Goal: Transaction & Acquisition: Purchase product/service

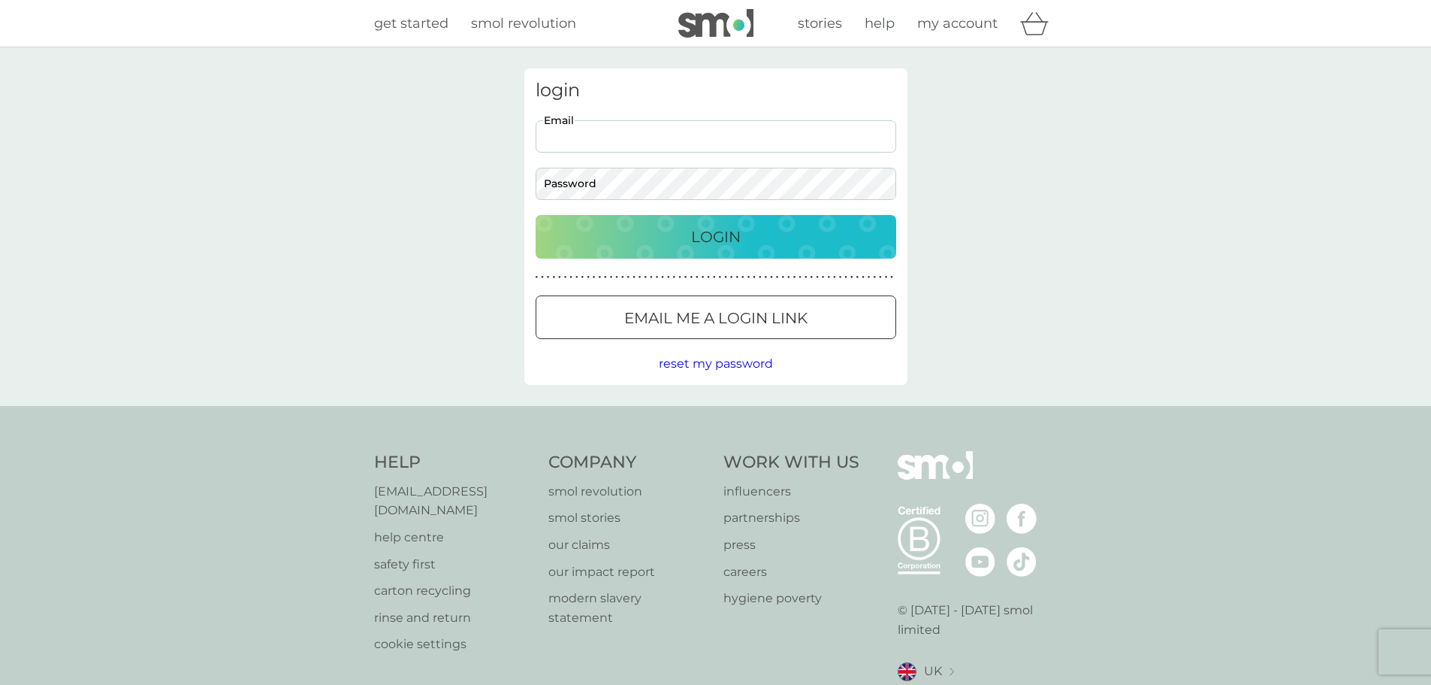
click at [600, 138] on input "Email" at bounding box center [716, 136] width 361 height 32
type input "jo041177@hotmail.com"
click at [536, 215] on button "Login" at bounding box center [716, 237] width 361 height 44
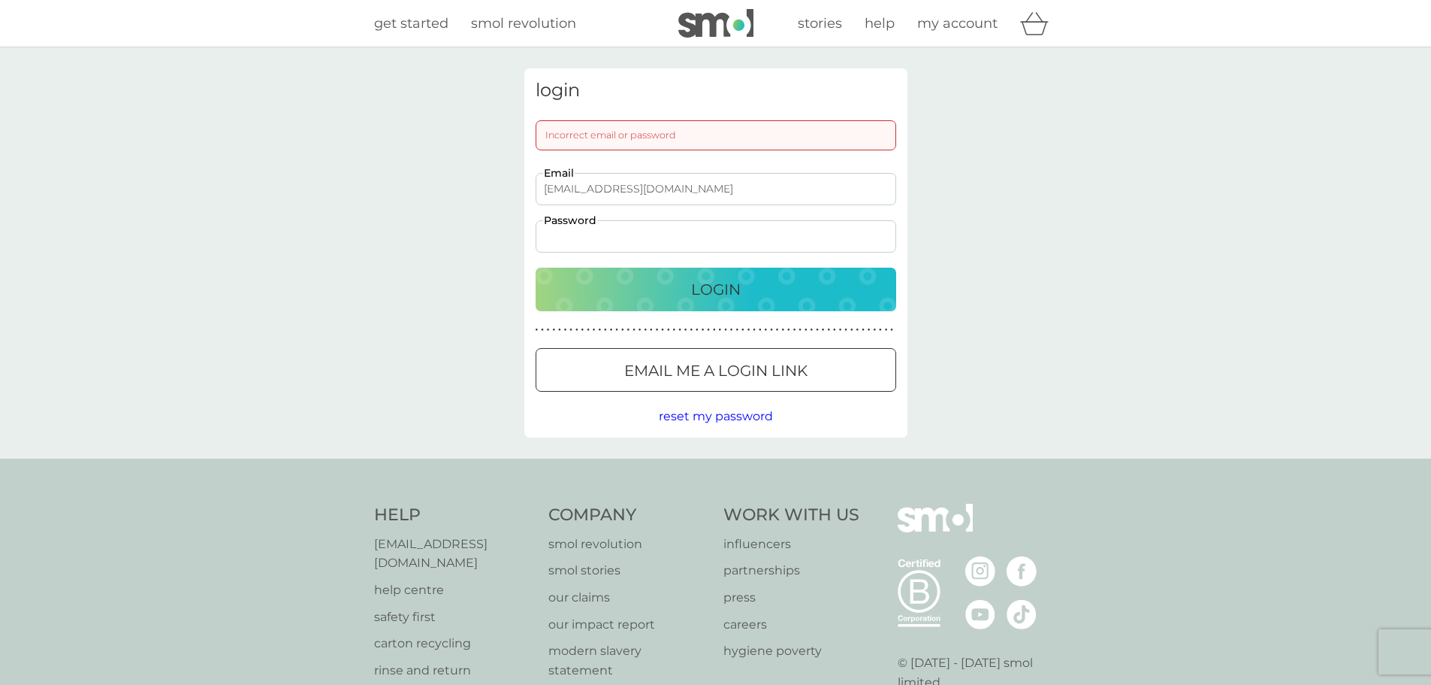
click at [536, 267] on button "Login" at bounding box center [716, 289] width 361 height 44
click at [489, 214] on div "login Incorrect email or password jo041177@hotmail.com Email Password Login ● ●…" at bounding box center [715, 252] width 1431 height 411
click at [536, 267] on button "Login" at bounding box center [716, 289] width 361 height 44
click at [425, 237] on div "login Incorrect email or password jo041177@hotmail.com Email Password Login ● ●…" at bounding box center [715, 252] width 1431 height 411
click at [656, 279] on div "Login" at bounding box center [716, 289] width 331 height 24
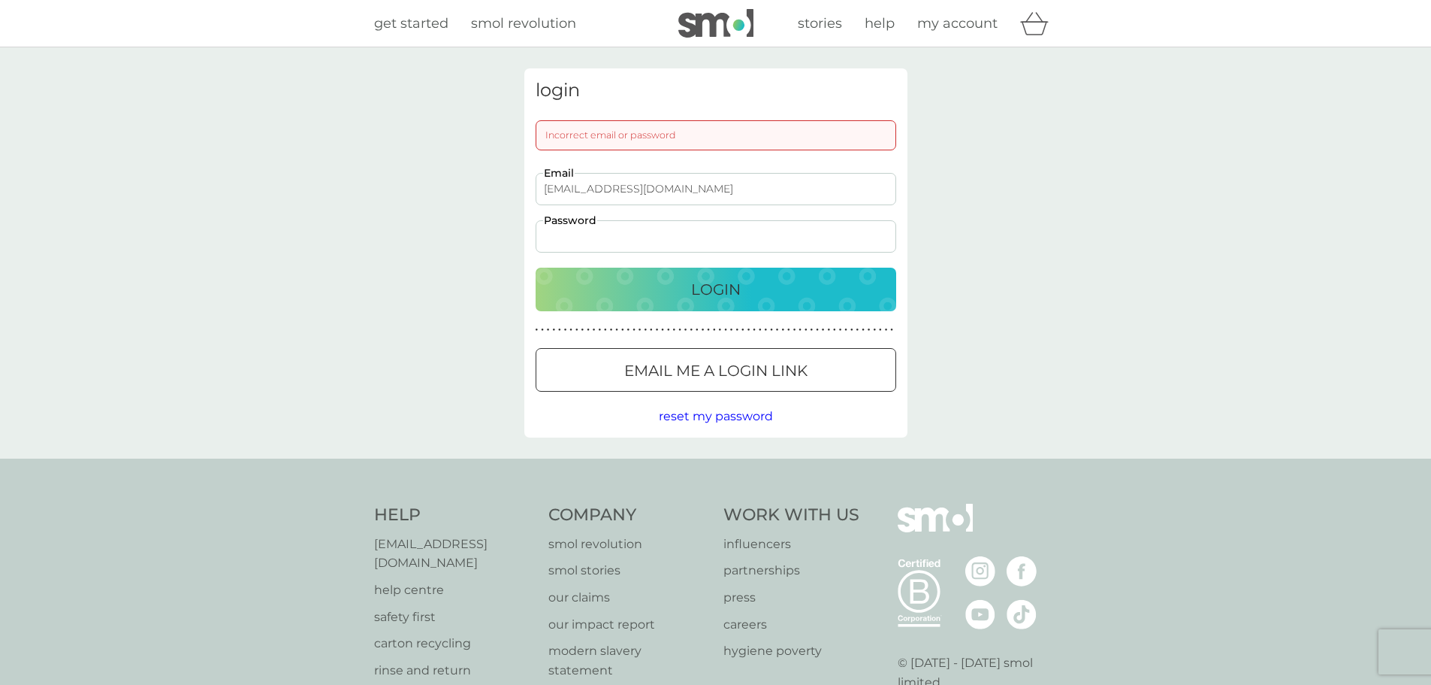
click at [697, 414] on span "reset my password" at bounding box center [716, 416] width 114 height 14
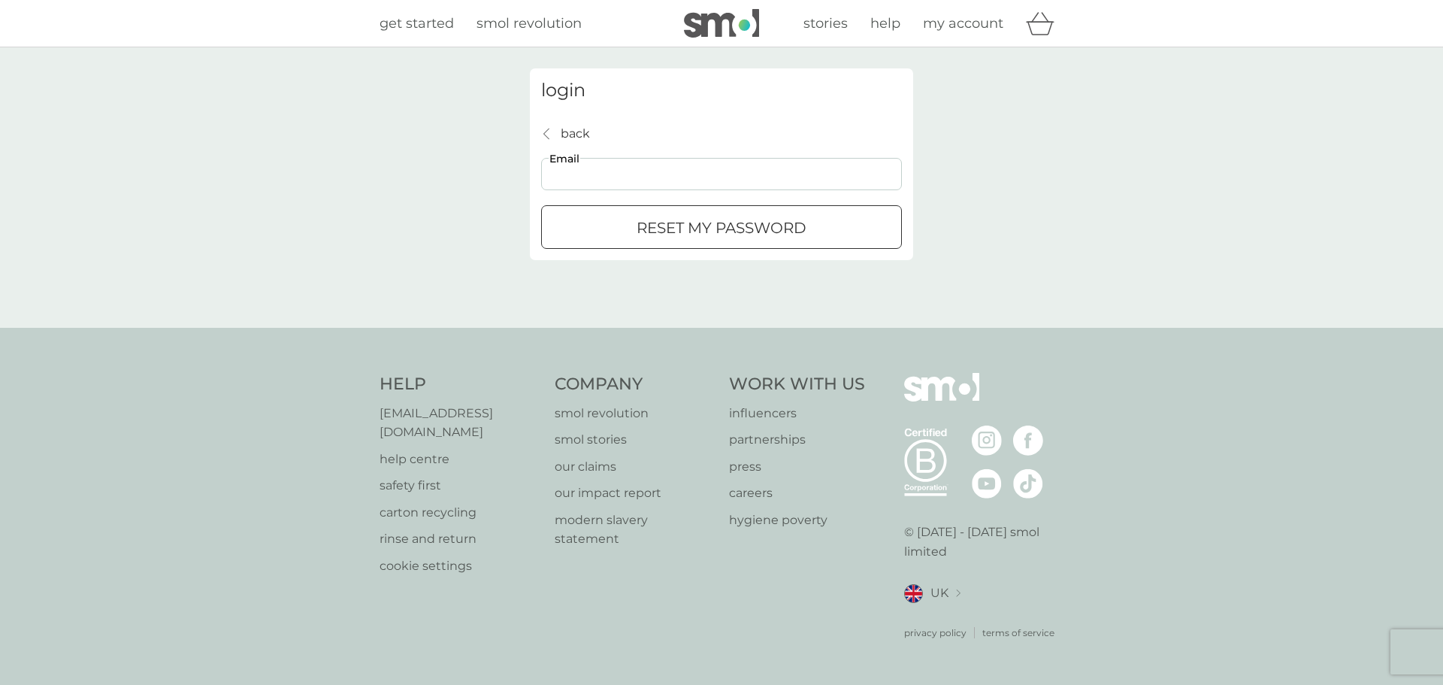
click at [618, 173] on input "Email" at bounding box center [721, 174] width 361 height 32
type input "jo041177@hotmail.com"
click at [687, 228] on p "reset my password" at bounding box center [721, 228] width 170 height 24
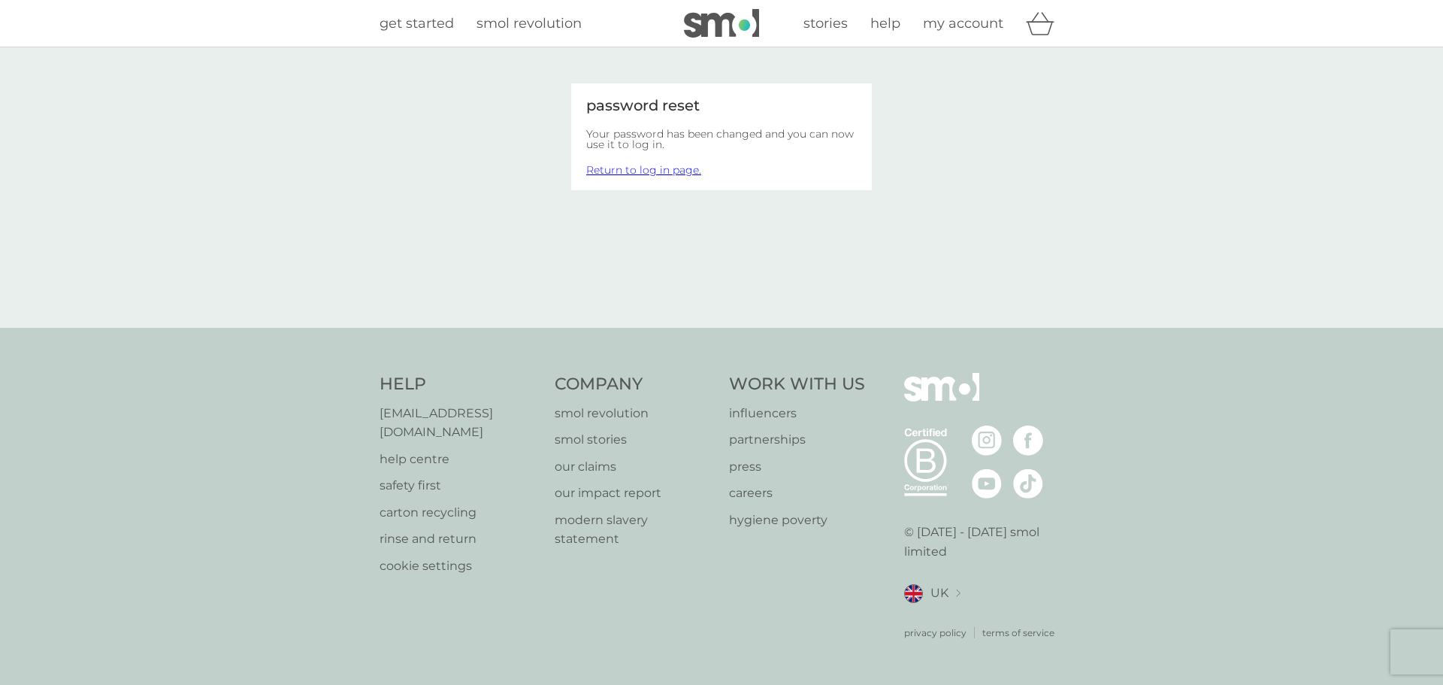
click at [621, 168] on link "Return to log in page." at bounding box center [643, 170] width 115 height 14
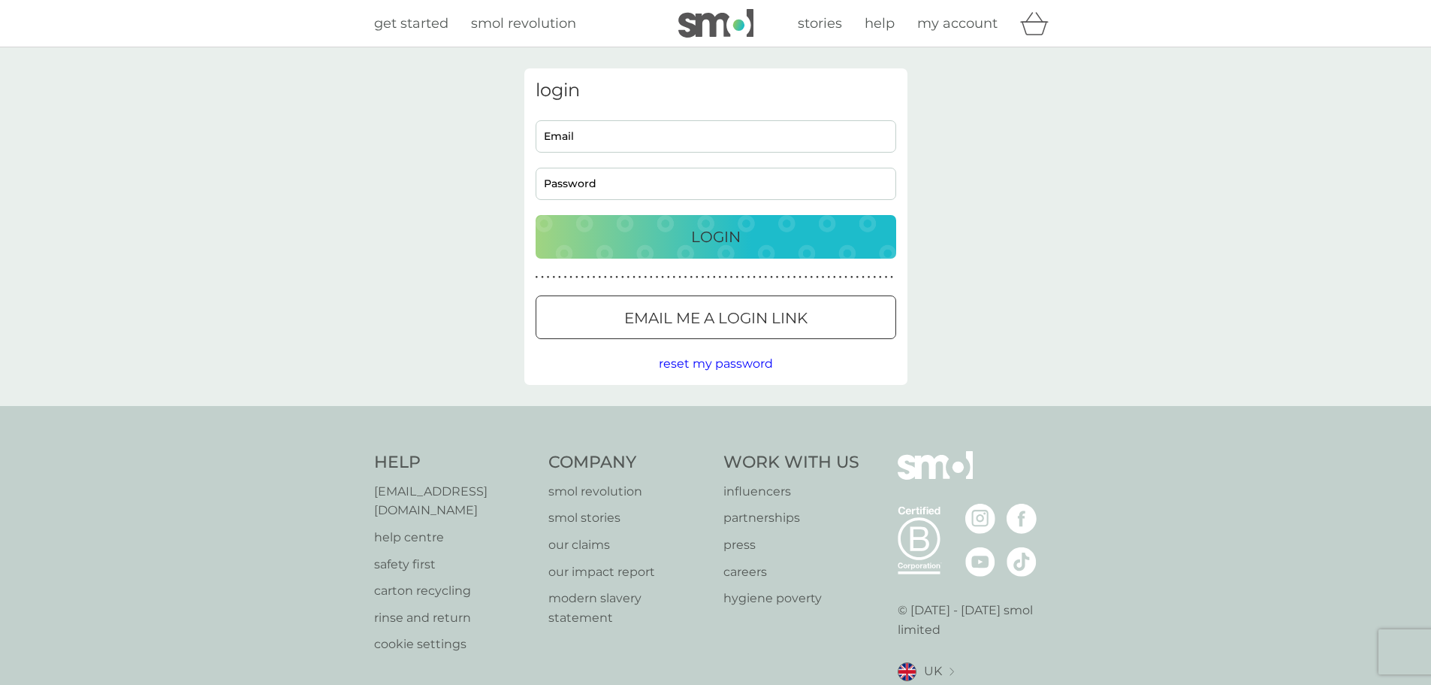
click at [600, 128] on input "Email" at bounding box center [716, 136] width 361 height 32
type input "jo041177@hotmail.com"
click at [658, 248] on div "Login" at bounding box center [716, 237] width 331 height 24
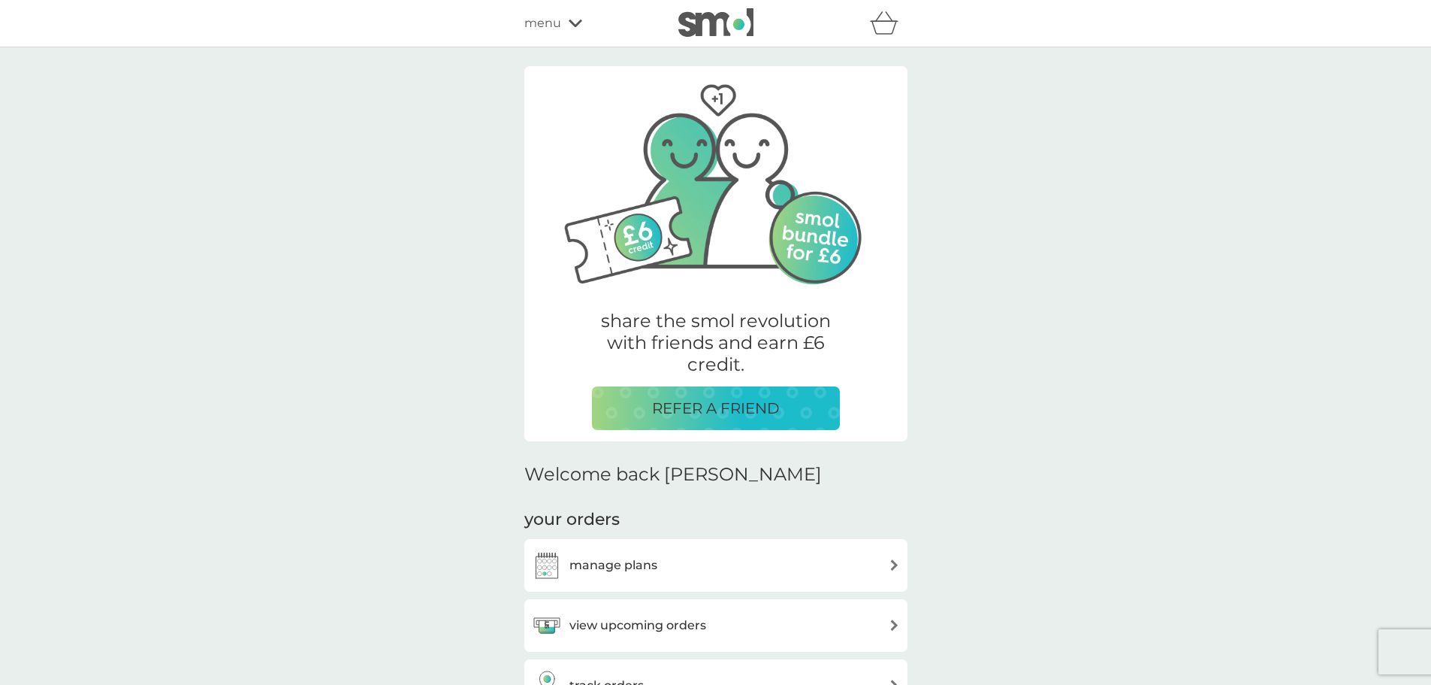
click at [708, 573] on div "manage plans" at bounding box center [716, 565] width 368 height 30
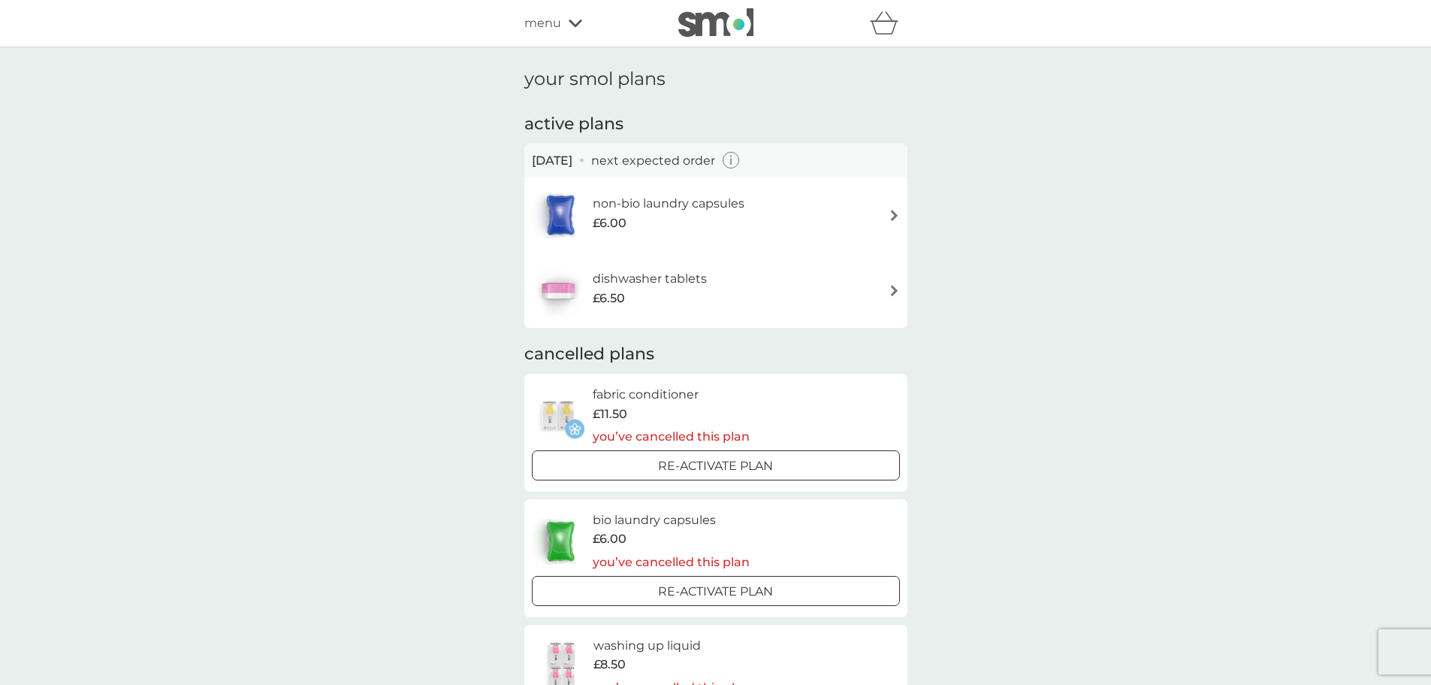
click at [889, 288] on img at bounding box center [894, 290] width 11 height 11
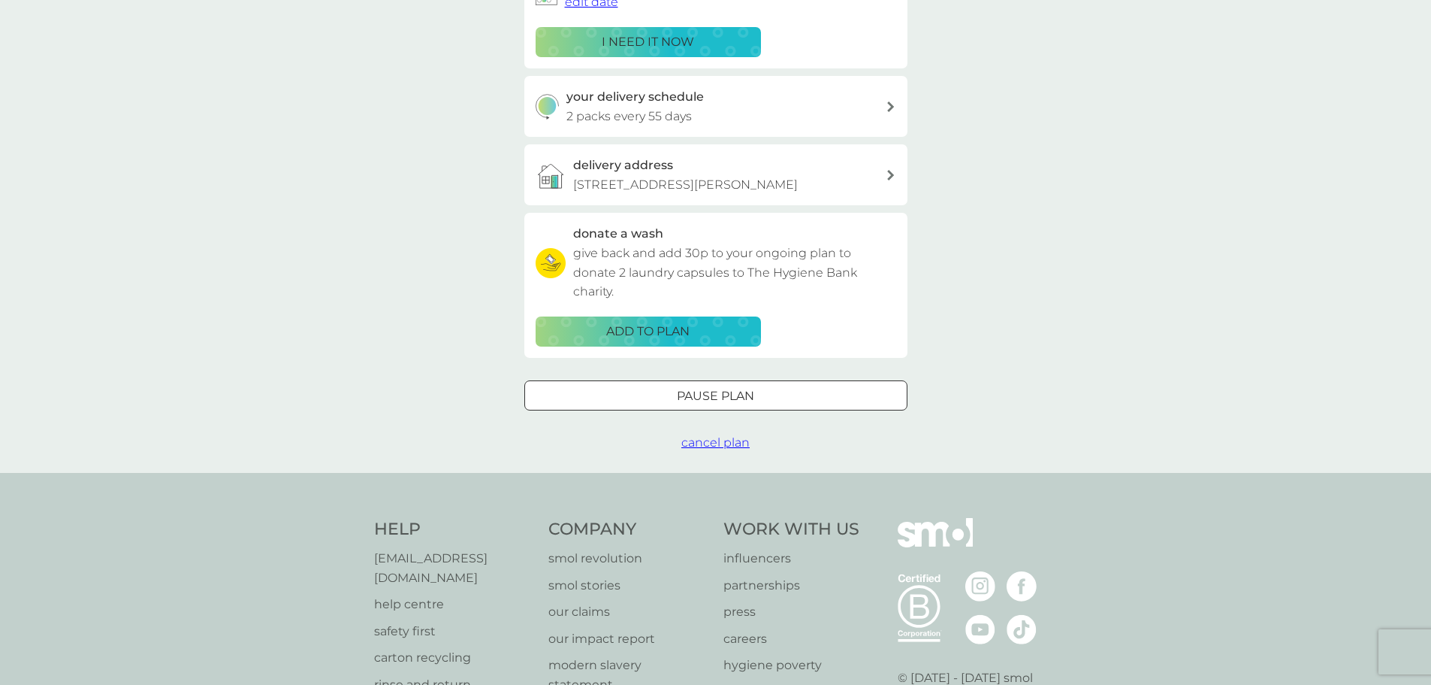
scroll to position [301, 0]
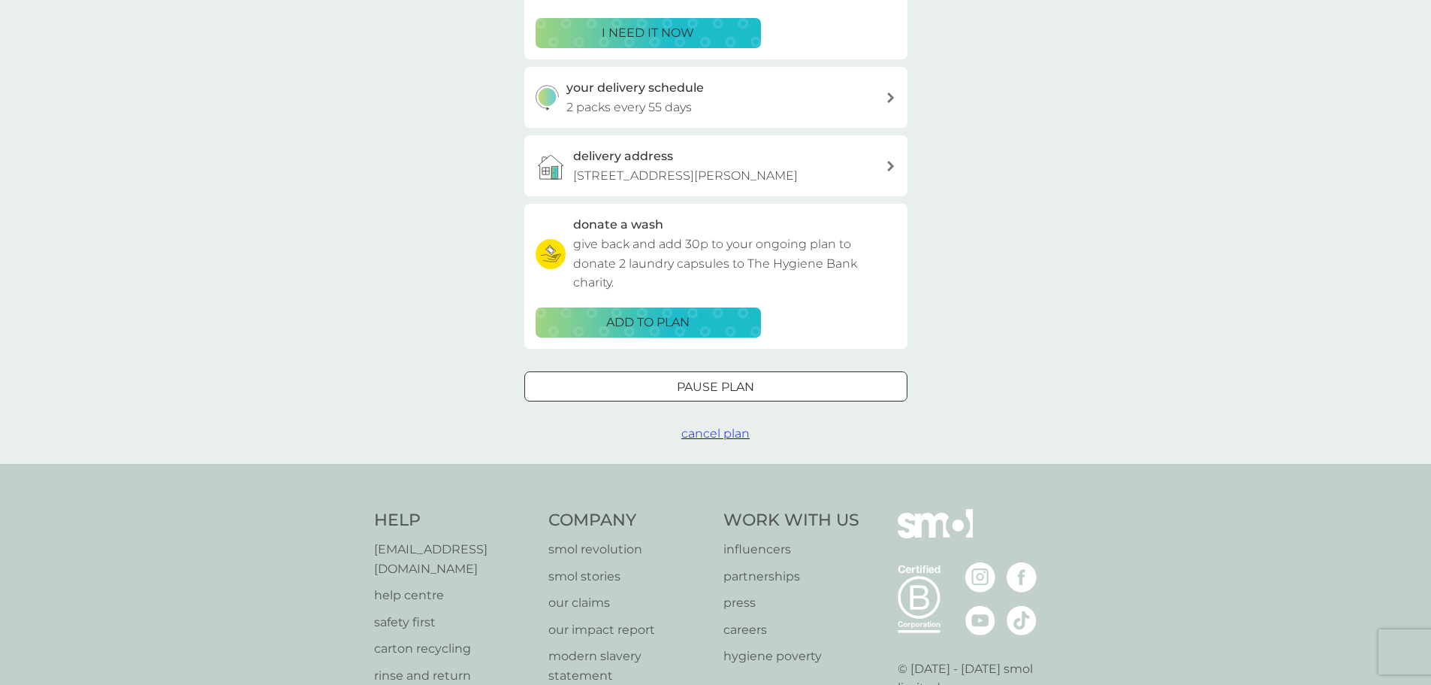
click at [690, 394] on div at bounding box center [716, 387] width 54 height 16
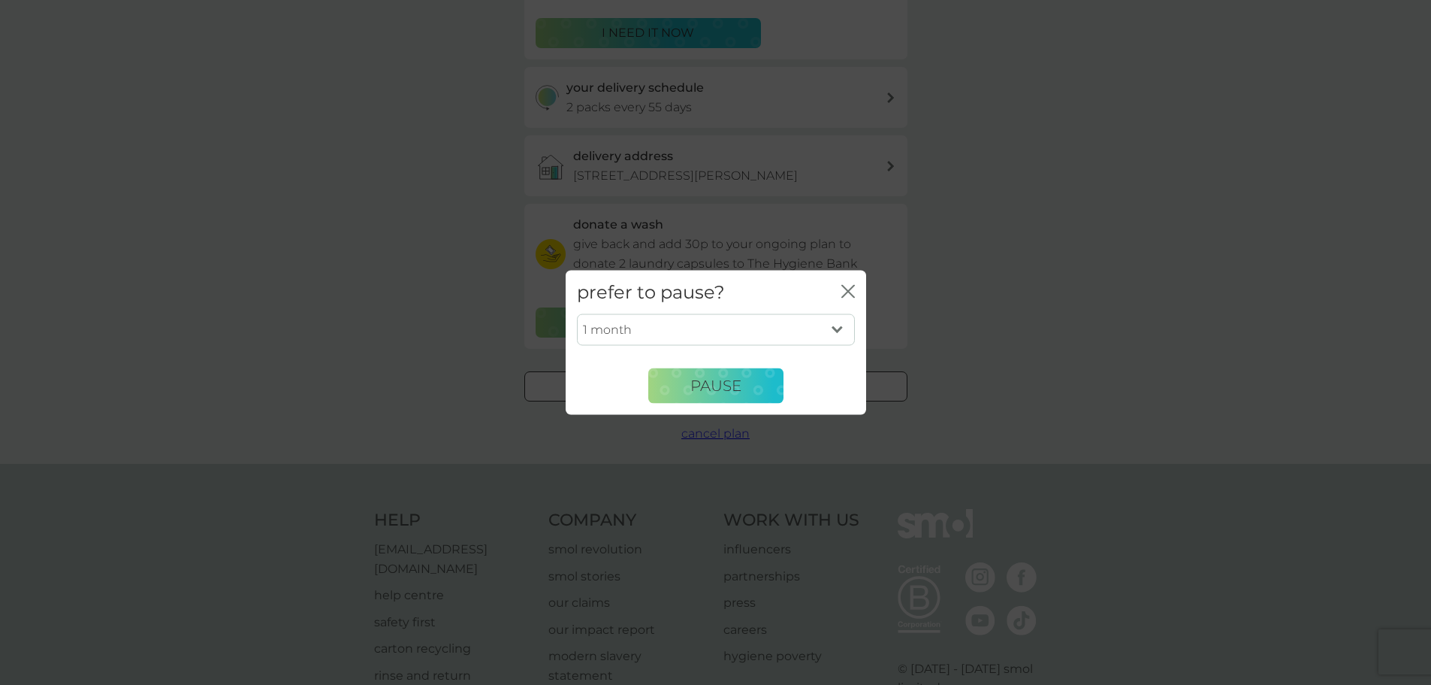
click at [837, 327] on select "1 month 2 months 3 months 4 months 5 months 6 months" at bounding box center [716, 330] width 278 height 32
select select "6"
click at [577, 314] on select "1 month 2 months 3 months 4 months 5 months 6 months" at bounding box center [716, 330] width 278 height 32
click at [717, 380] on span "Pause" at bounding box center [716, 385] width 51 height 18
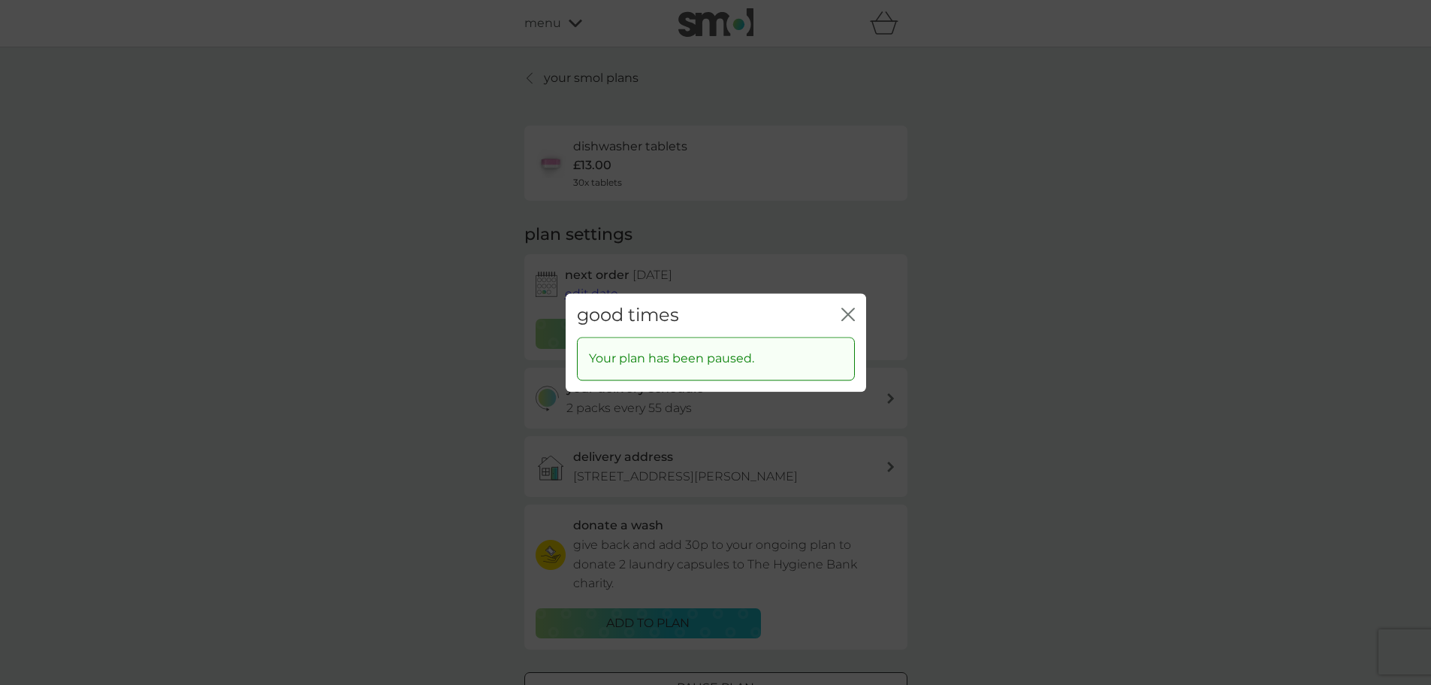
scroll to position [75, 0]
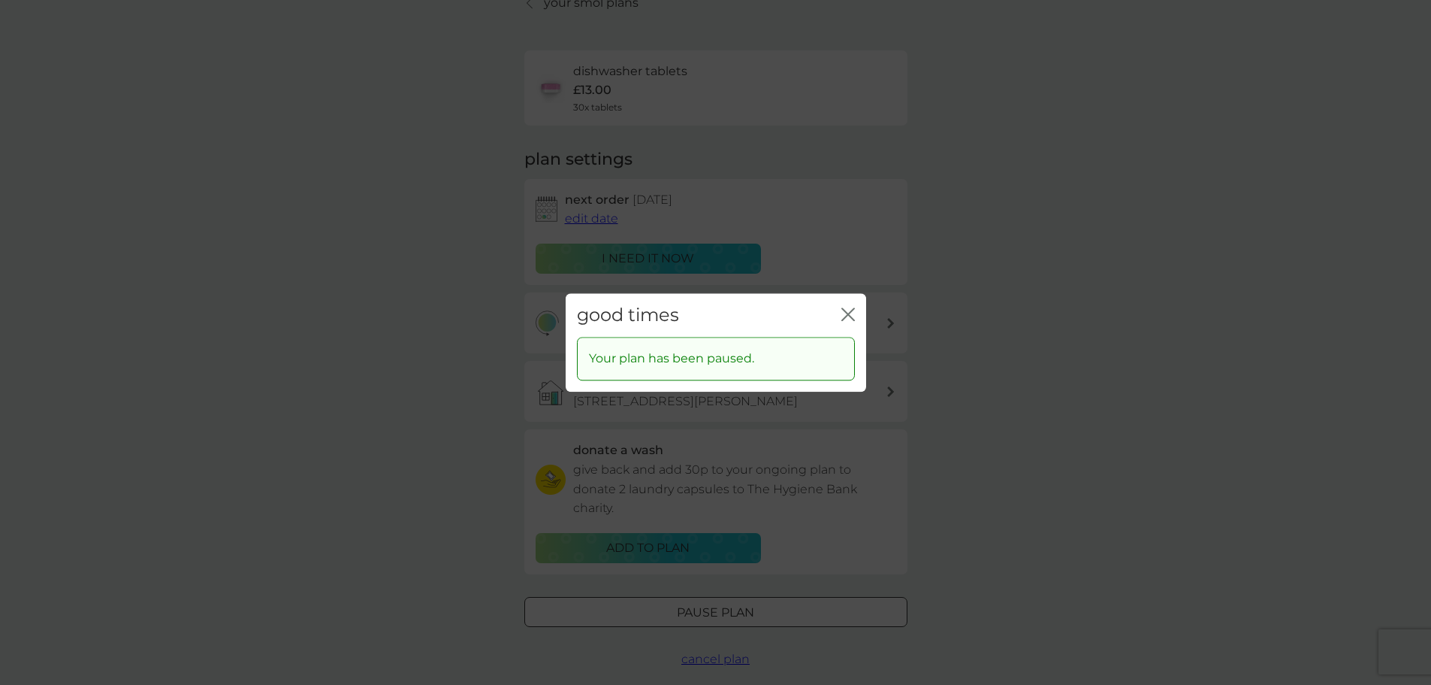
click at [847, 314] on icon "close" at bounding box center [845, 314] width 6 height 12
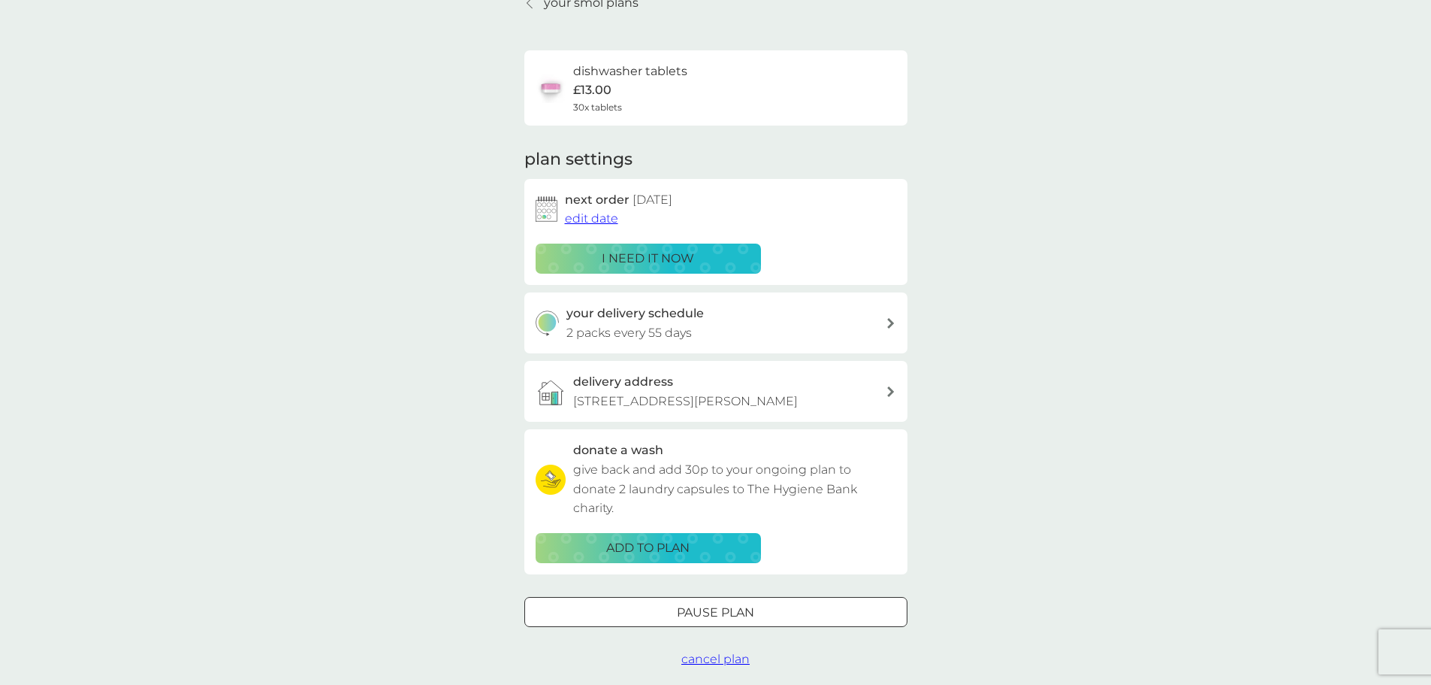
scroll to position [0, 0]
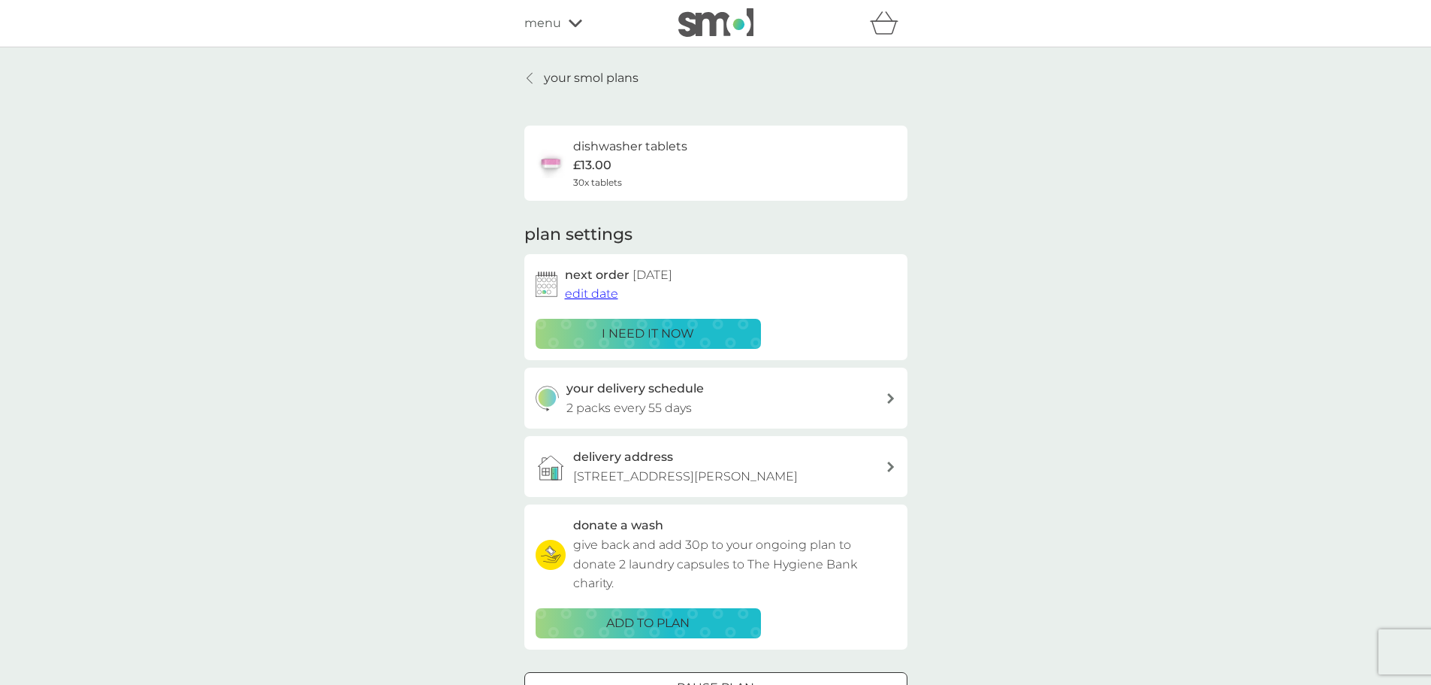
click at [554, 79] on p "your smol plans" at bounding box center [591, 78] width 95 height 20
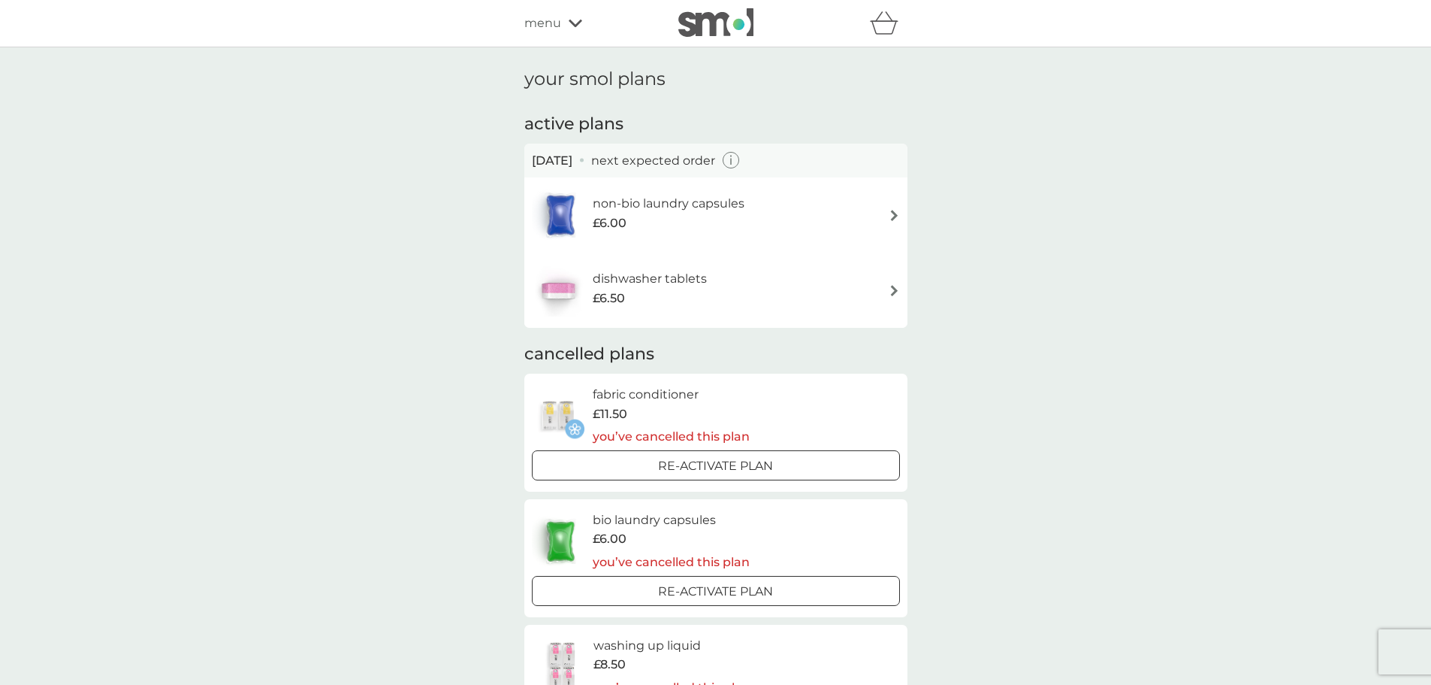
click at [696, 209] on h6 "non-bio laundry capsules" at bounding box center [669, 204] width 152 height 20
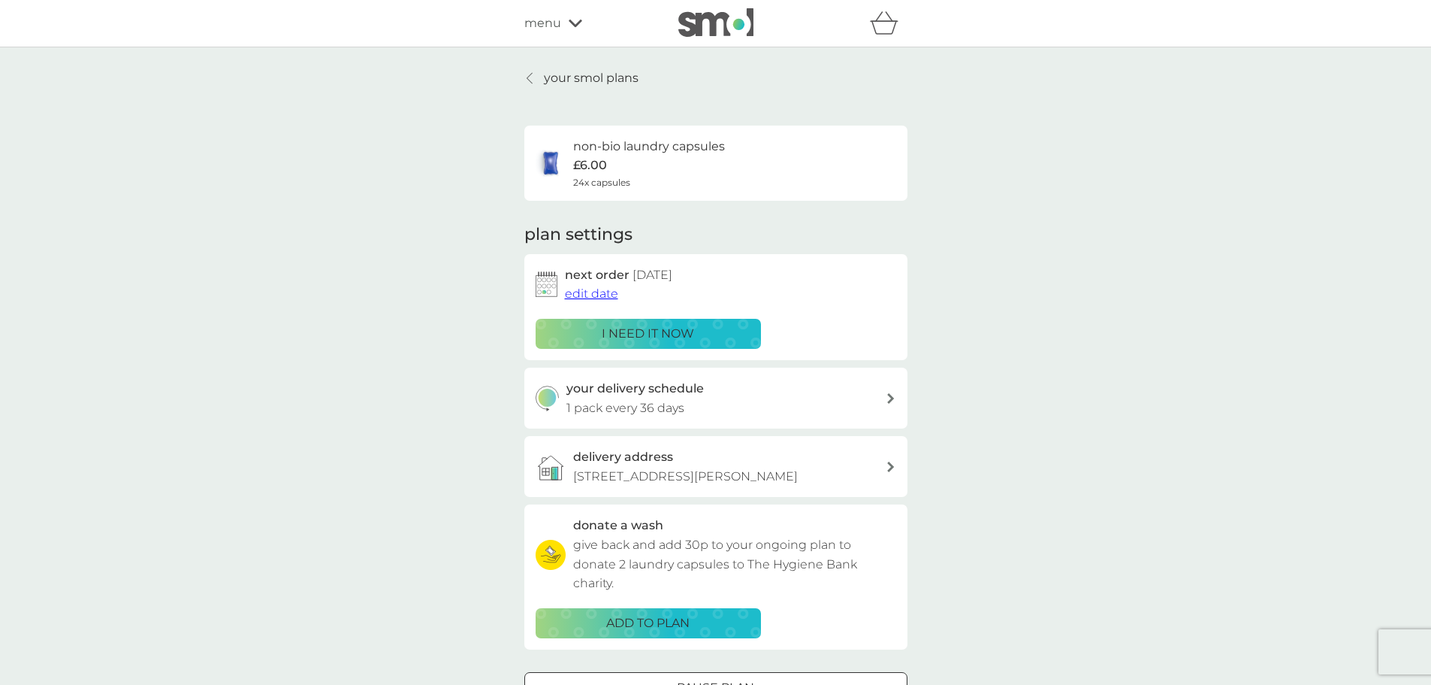
click at [634, 328] on p "i need it now" at bounding box center [648, 334] width 92 height 20
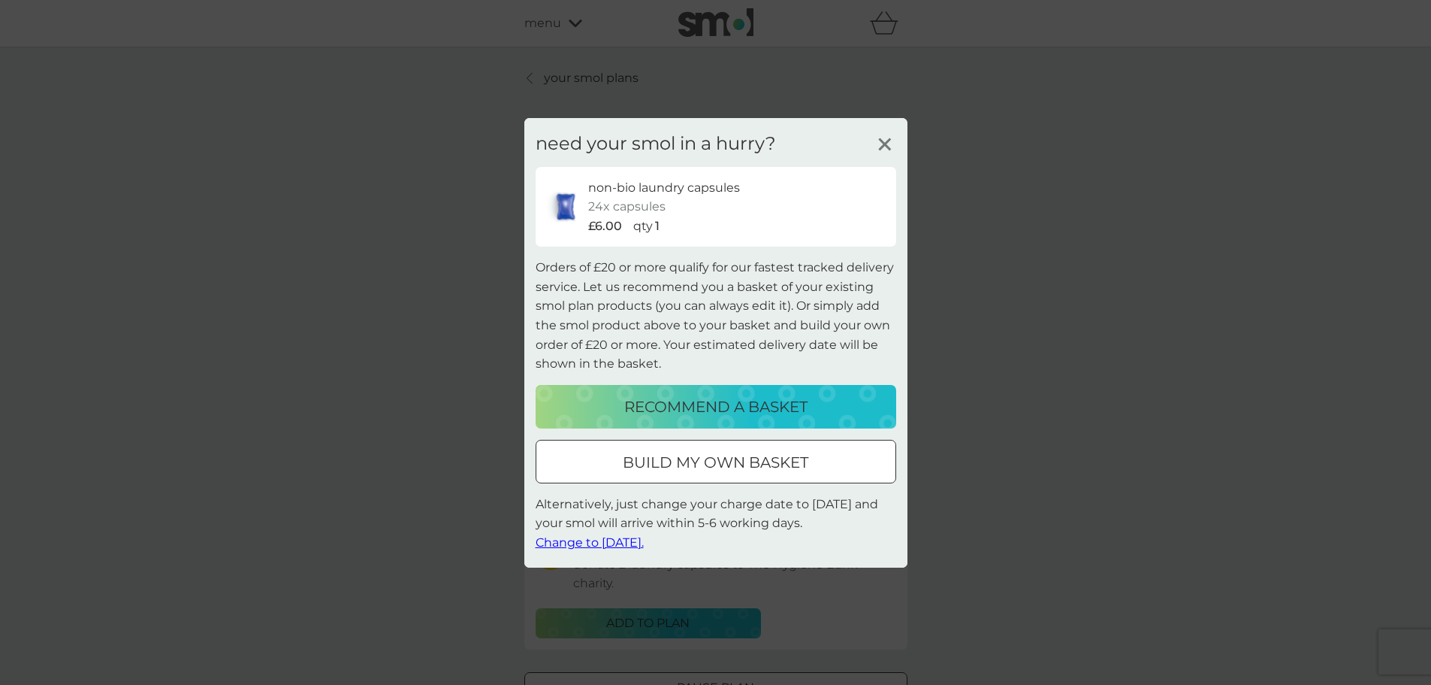
click at [678, 464] on p "build my own basket" at bounding box center [716, 462] width 186 height 24
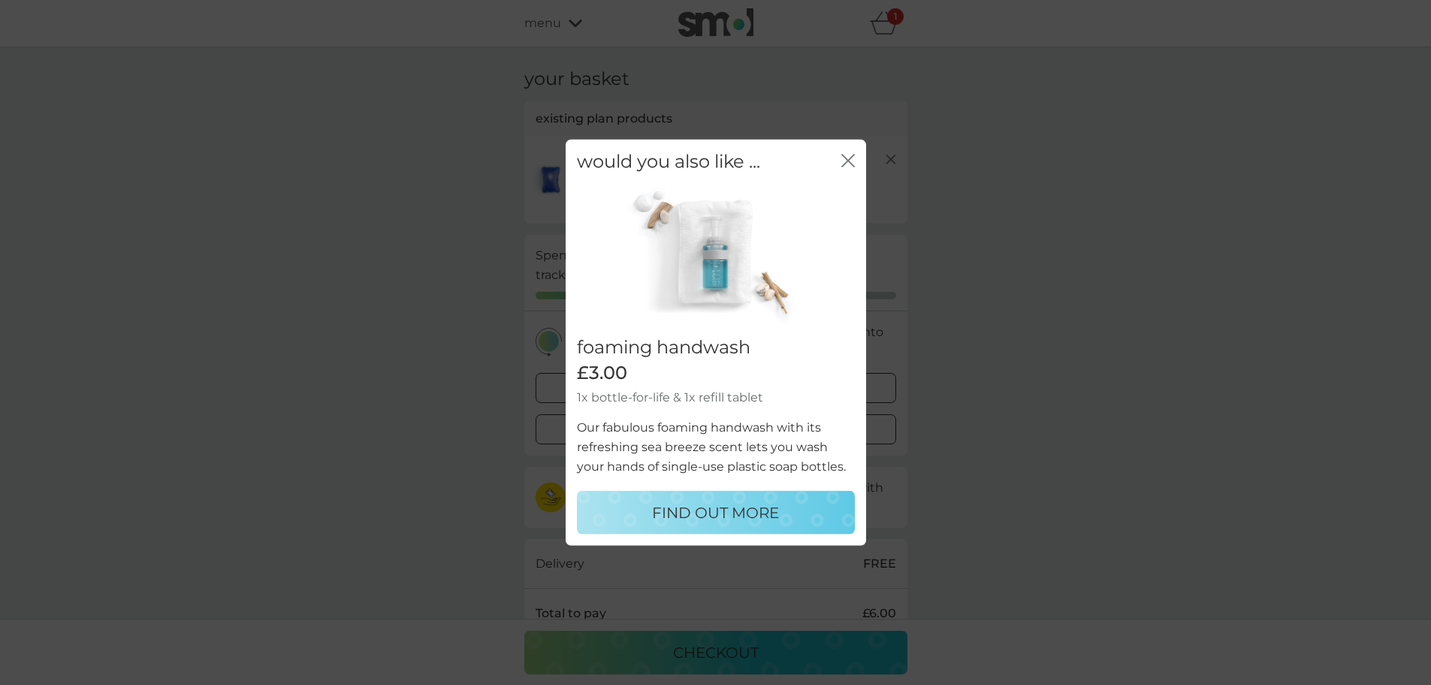
click at [846, 163] on icon "close" at bounding box center [845, 160] width 6 height 12
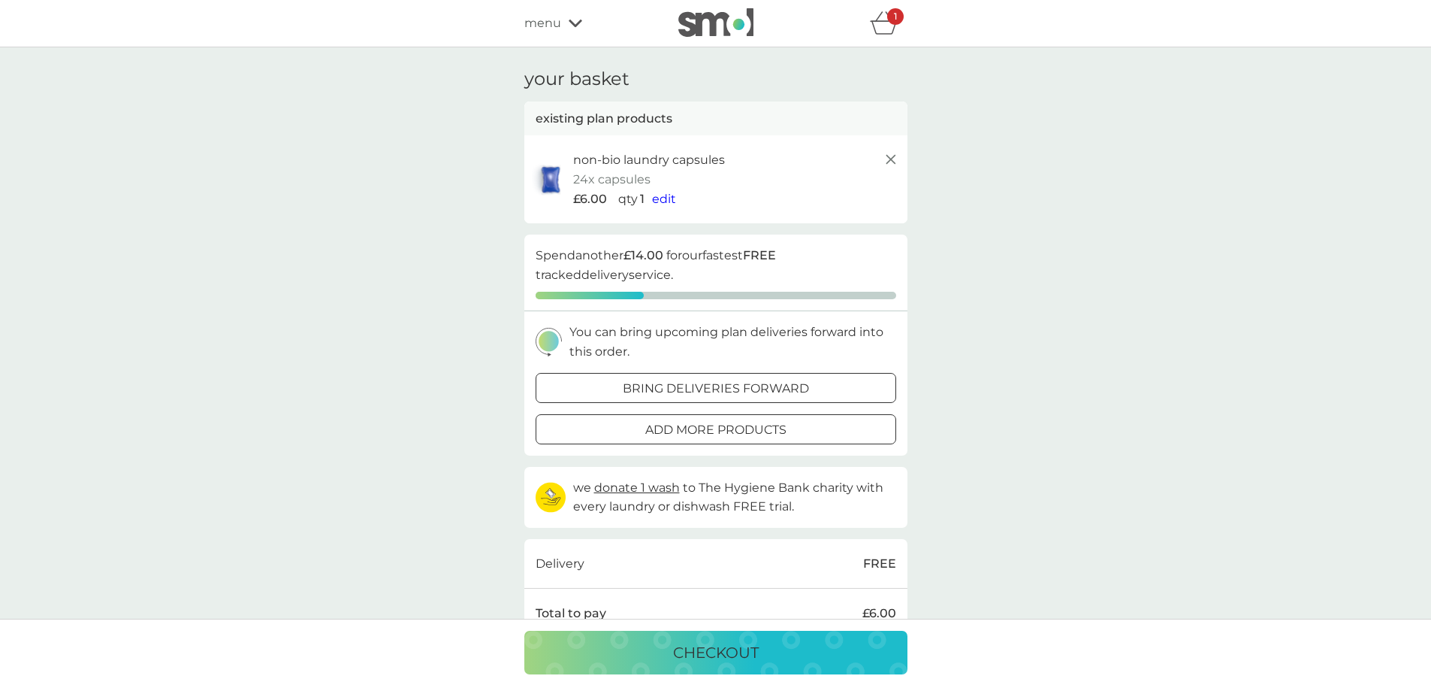
click at [663, 194] on span "edit" at bounding box center [664, 199] width 24 height 14
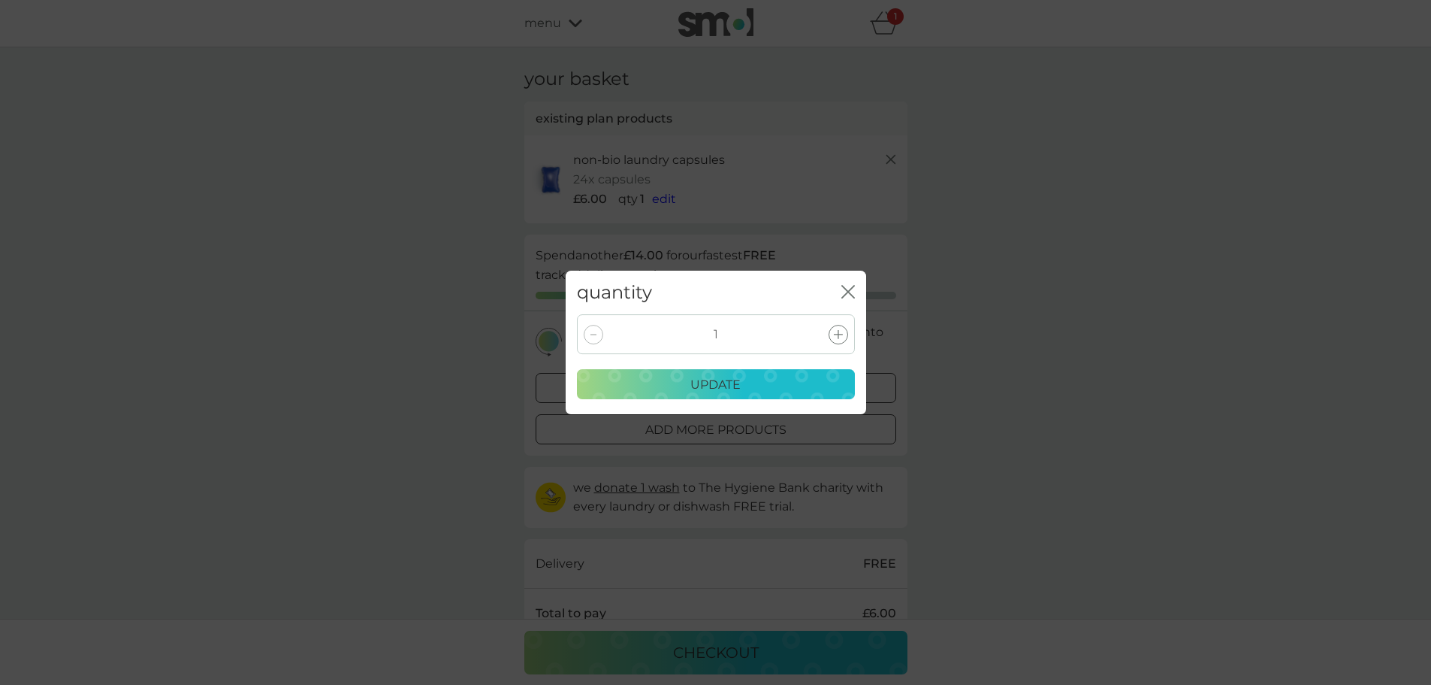
click at [836, 331] on icon at bounding box center [838, 334] width 9 height 9
click at [765, 387] on div "update" at bounding box center [716, 385] width 258 height 20
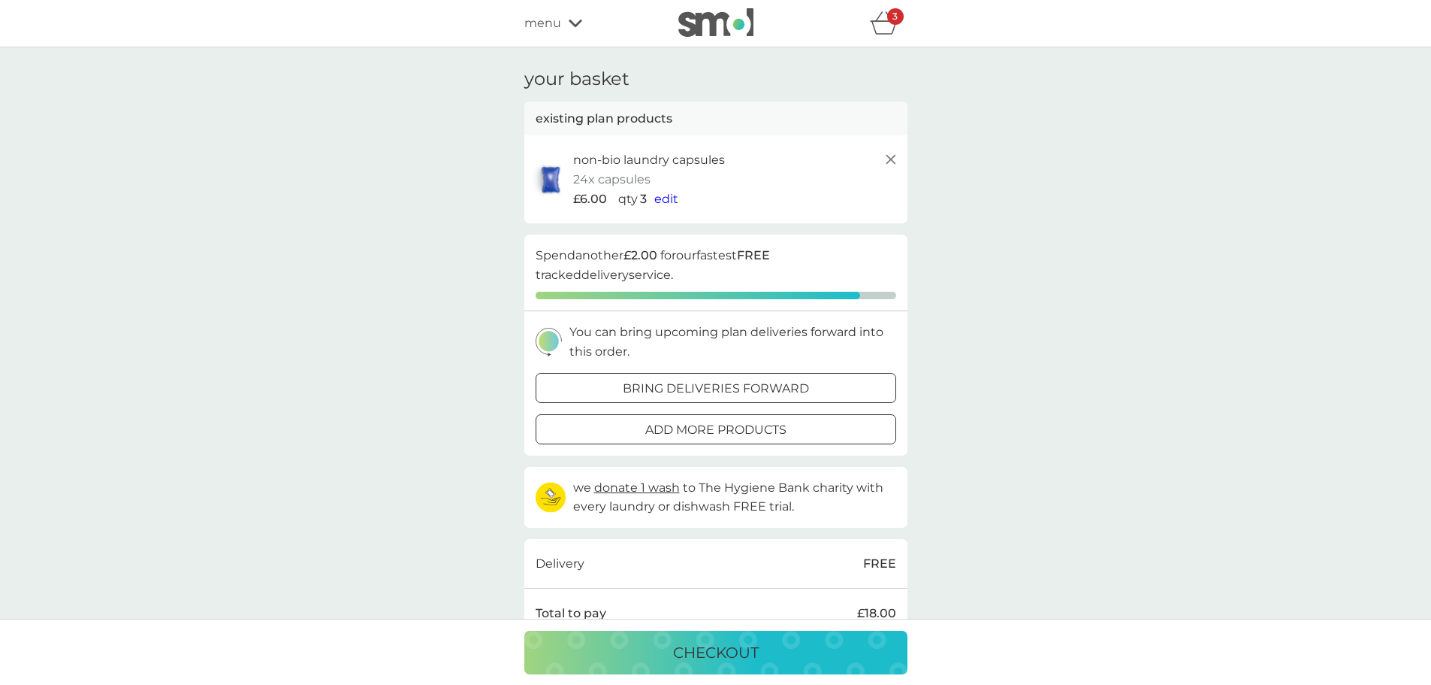
click at [655, 203] on span "edit" at bounding box center [666, 199] width 24 height 14
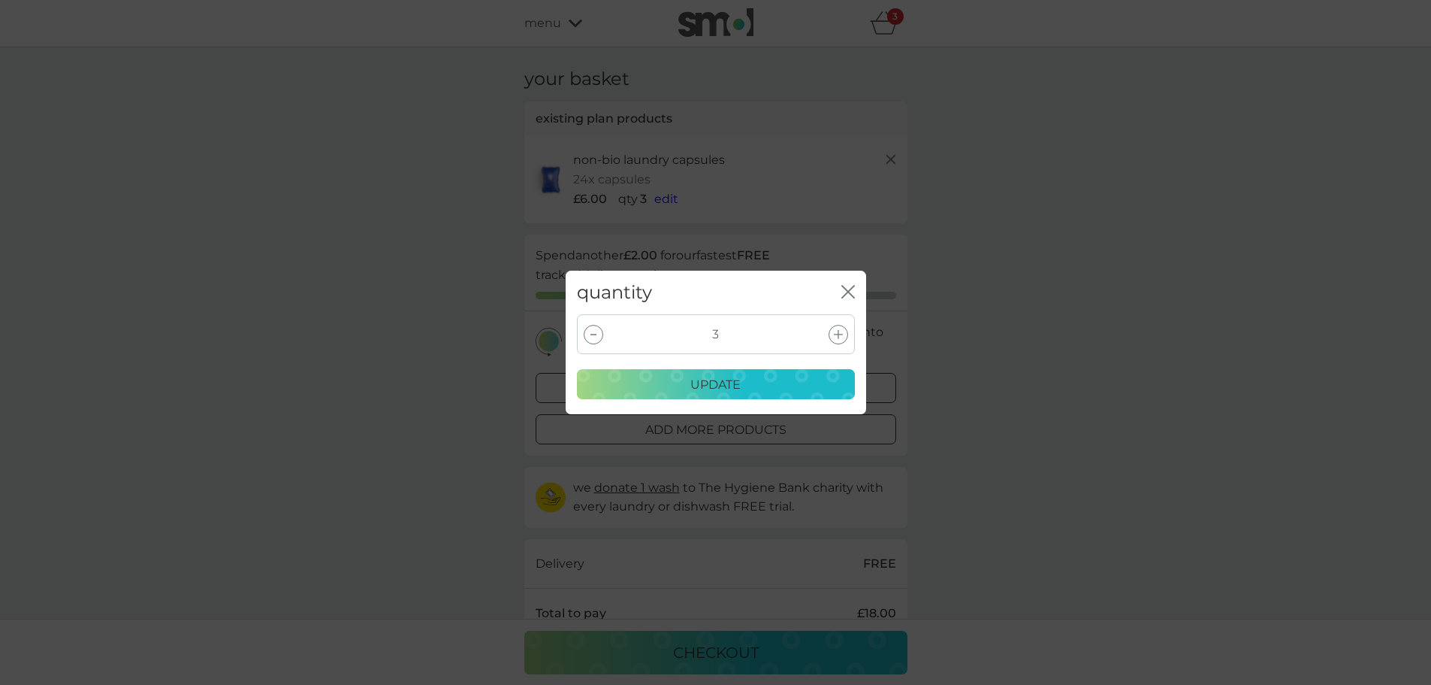
click at [833, 337] on div at bounding box center [839, 335] width 20 height 20
click at [739, 385] on p "update" at bounding box center [716, 385] width 50 height 20
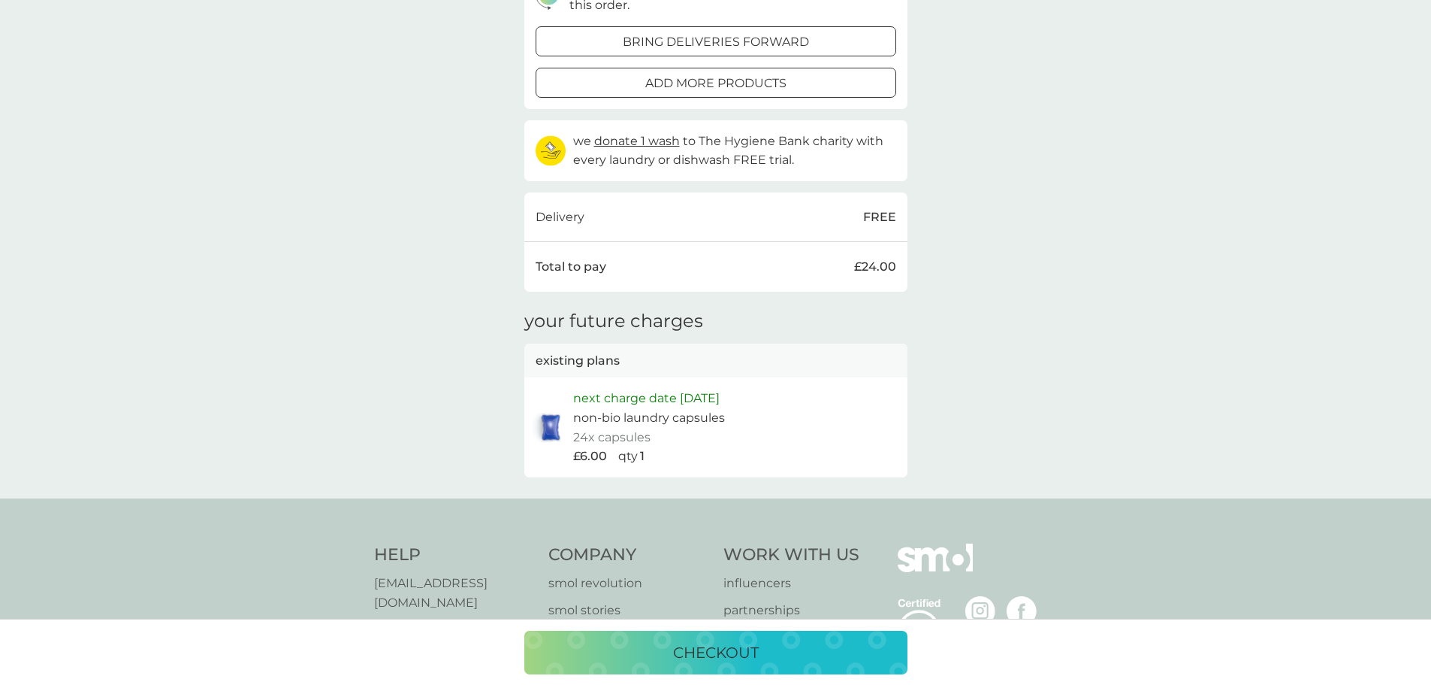
scroll to position [376, 0]
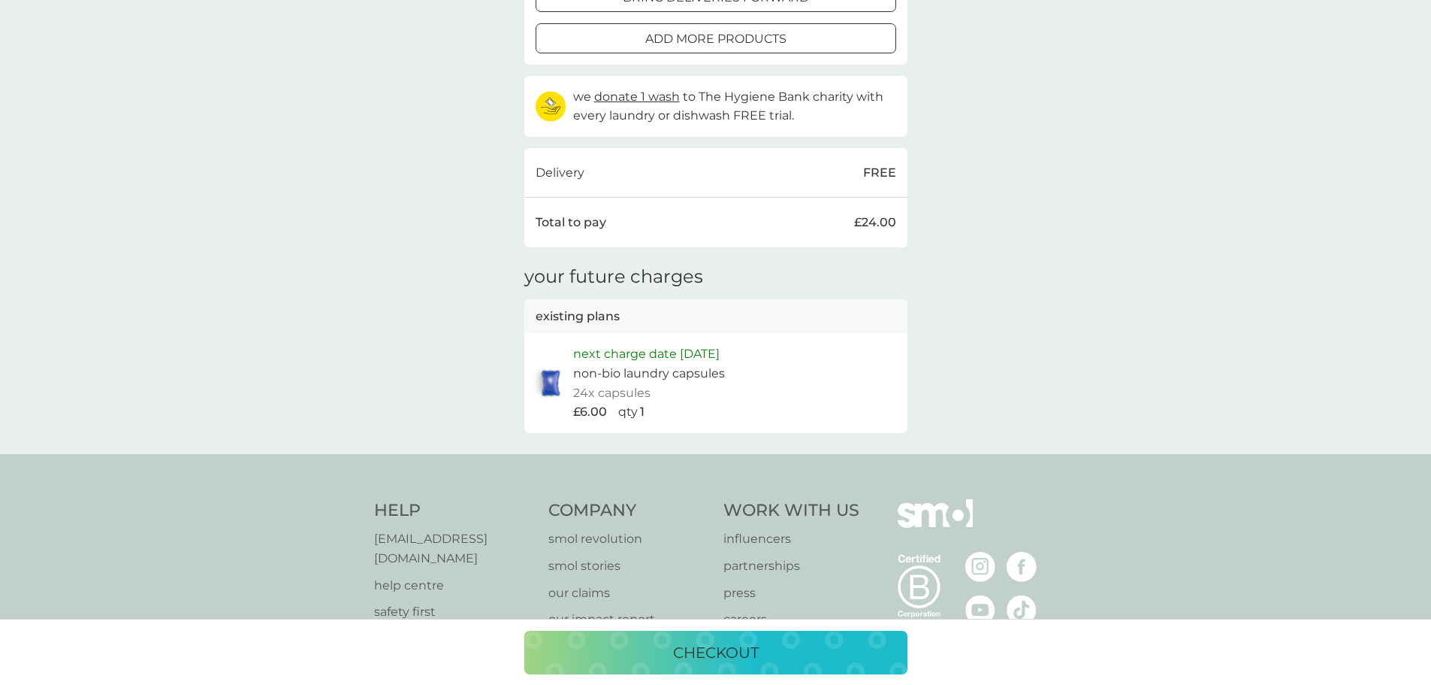
click at [717, 654] on p "checkout" at bounding box center [716, 652] width 86 height 24
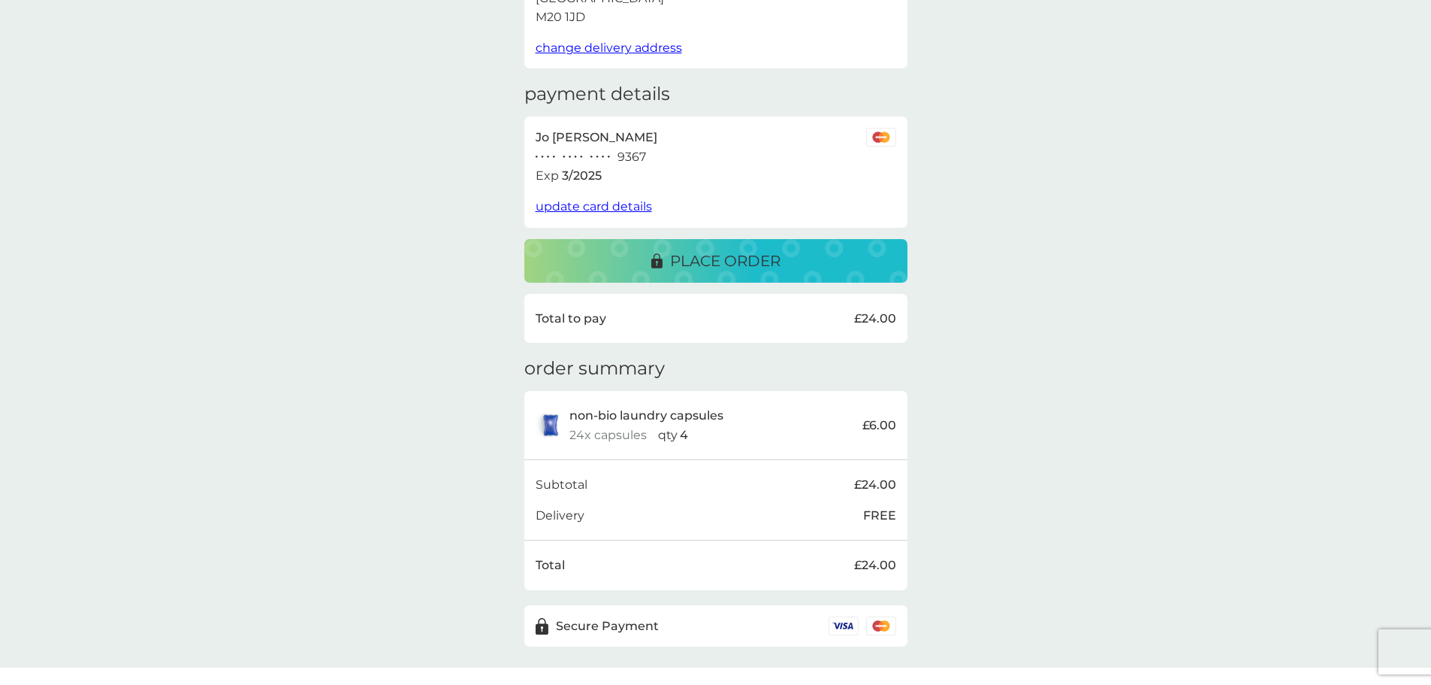
scroll to position [209, 0]
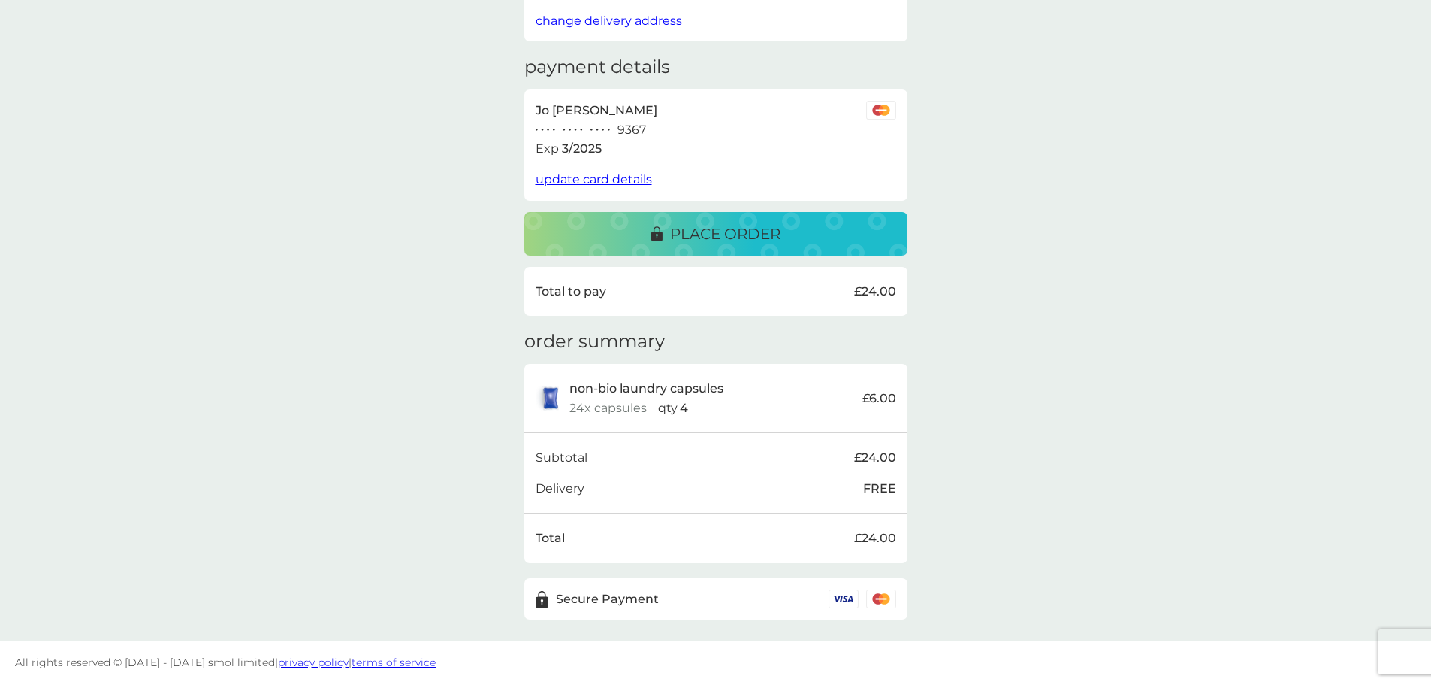
click at [688, 235] on p "place order" at bounding box center [725, 234] width 110 height 24
